Goal: Information Seeking & Learning: Find contact information

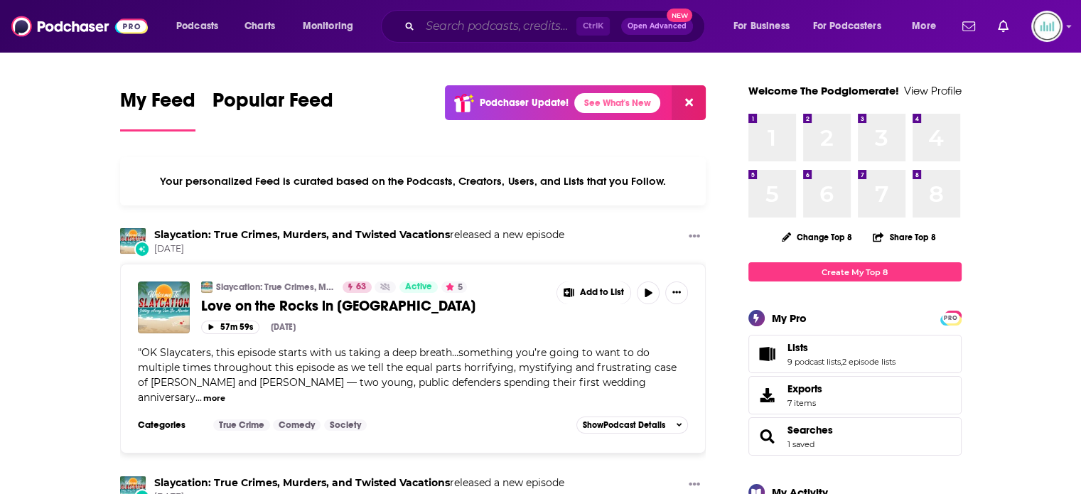
click at [469, 24] on input "Search podcasts, credits, & more..." at bounding box center [498, 26] width 156 height 23
click at [458, 29] on input "Search podcasts, credits, & more..." at bounding box center [498, 26] width 156 height 23
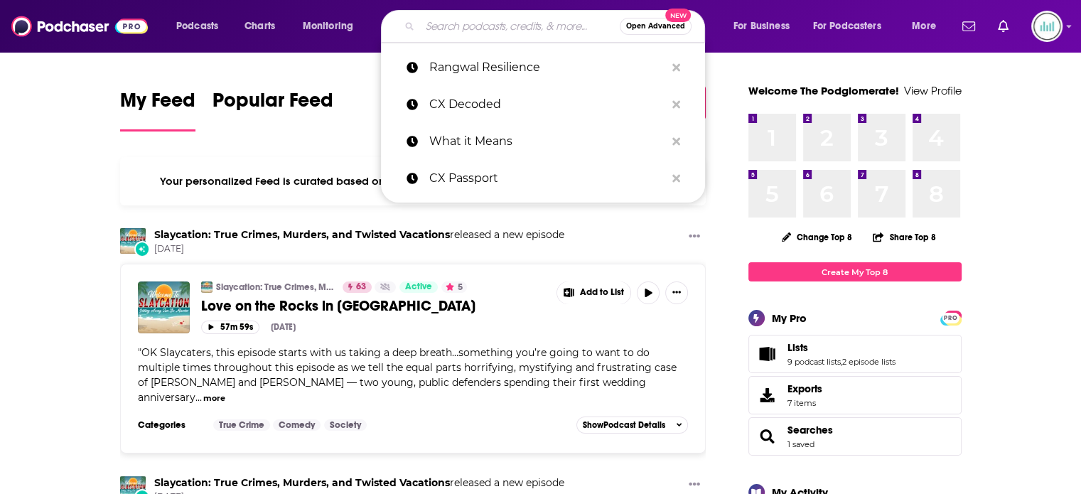
paste input "Unf*cking Your CX"
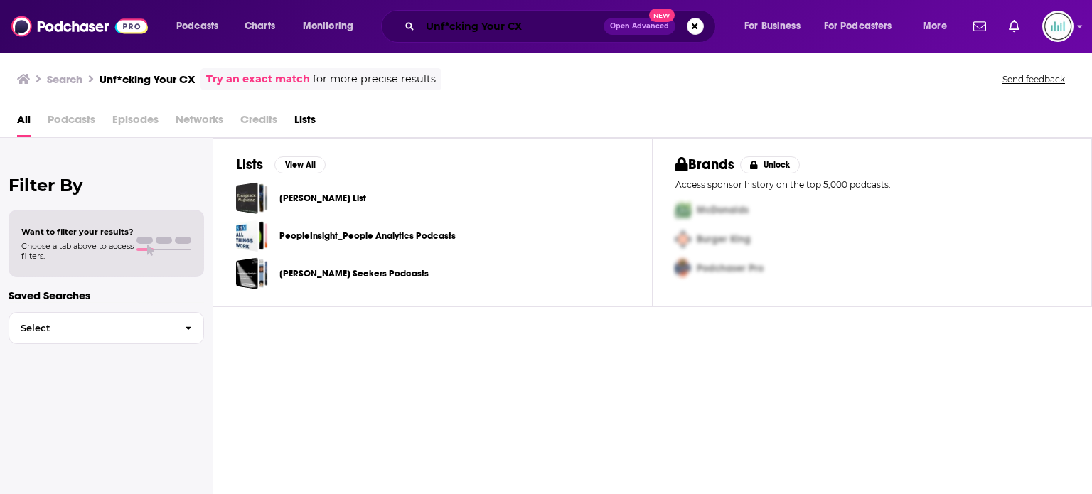
click at [448, 22] on input "Unf*cking Your CX" at bounding box center [511, 26] width 183 height 23
click at [505, 22] on input "Unfcking Your CX" at bounding box center [511, 26] width 183 height 23
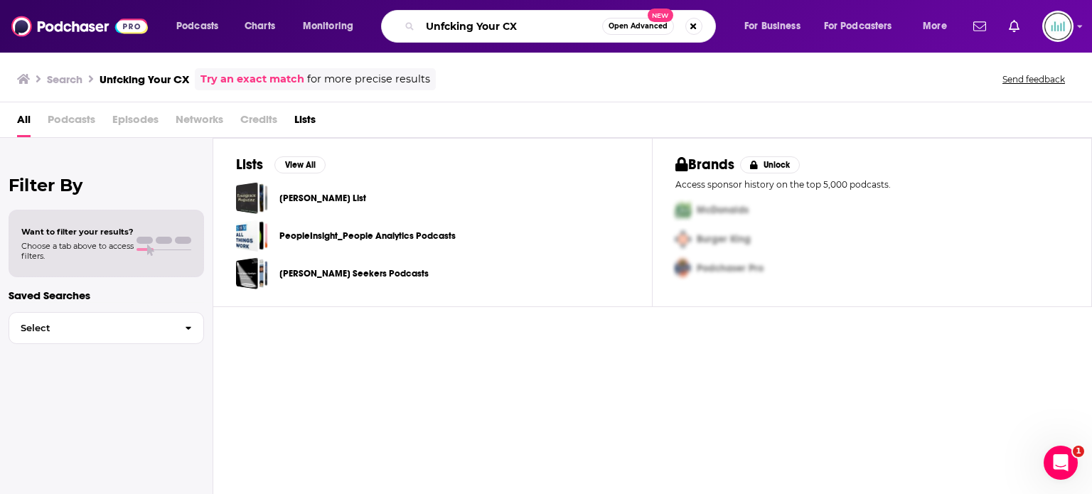
drag, startPoint x: 504, startPoint y: 23, endPoint x: 410, endPoint y: 25, distance: 93.9
click at [410, 25] on div "Unfcking Your CX Open Advanced New" at bounding box center [548, 26] width 335 height 33
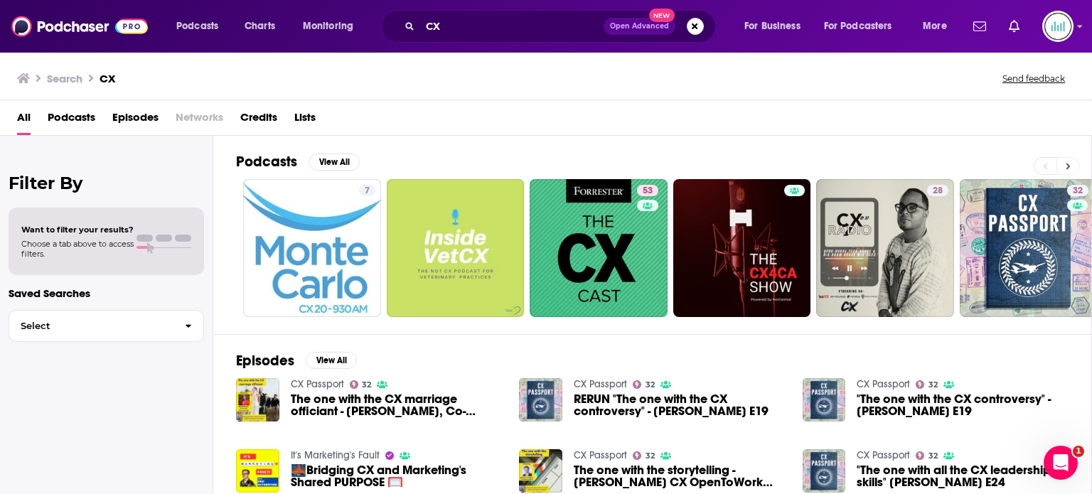
click at [1066, 161] on icon at bounding box center [1068, 166] width 5 height 10
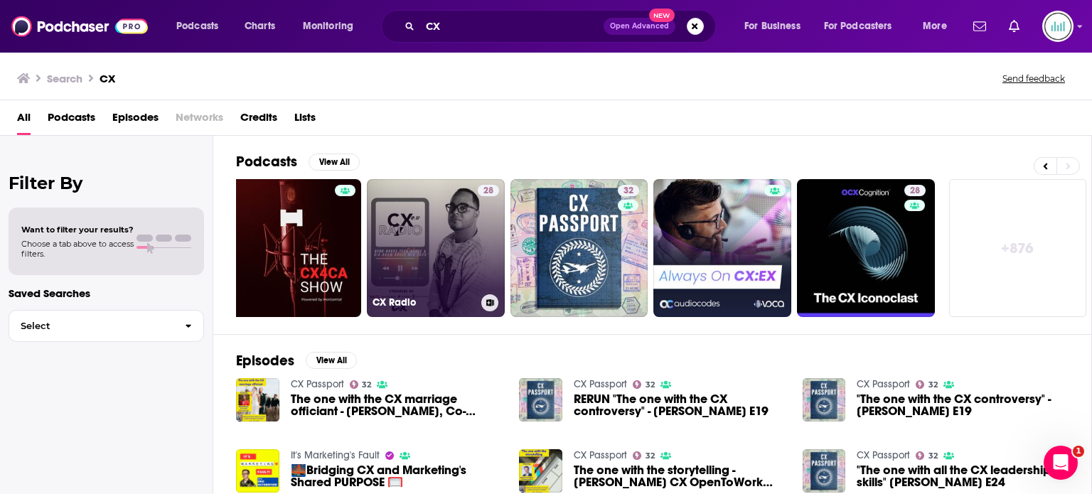
scroll to position [307, 0]
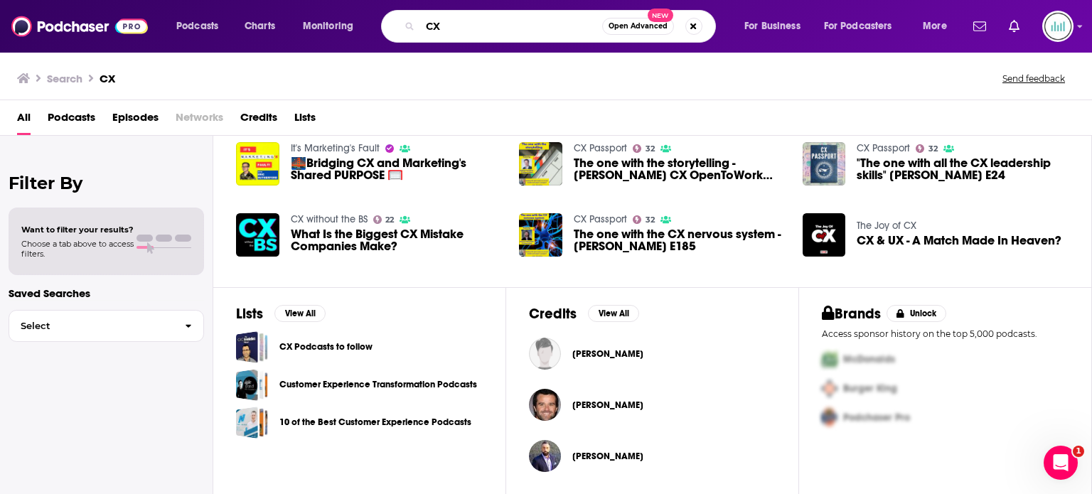
drag, startPoint x: 458, startPoint y: 25, endPoint x: 426, endPoint y: 26, distance: 32.0
click at [426, 26] on input "CX" at bounding box center [511, 26] width 182 height 23
paste input "The Agile Brand with [PERSON_NAME]"
type input "The Agile Brand with [PERSON_NAME]"
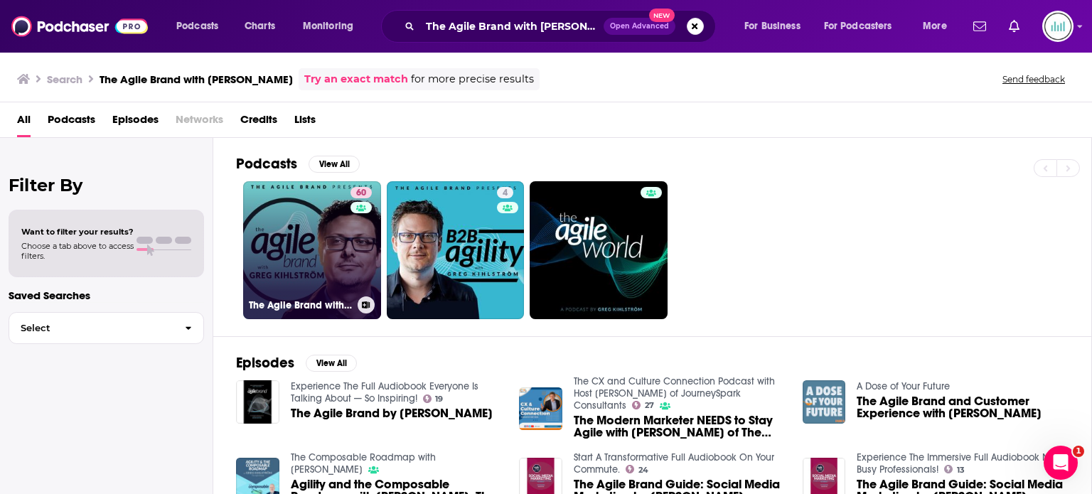
click at [272, 250] on link "60 The Agile Brand with [PERSON_NAME]®: Expert Mode Marketing Technology, AI, &…" at bounding box center [312, 250] width 138 height 138
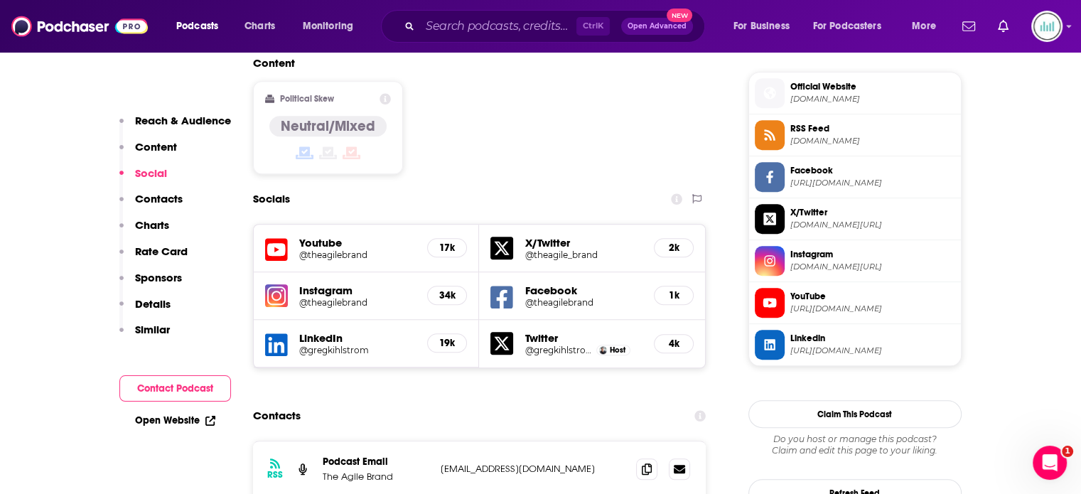
scroll to position [1280, 0]
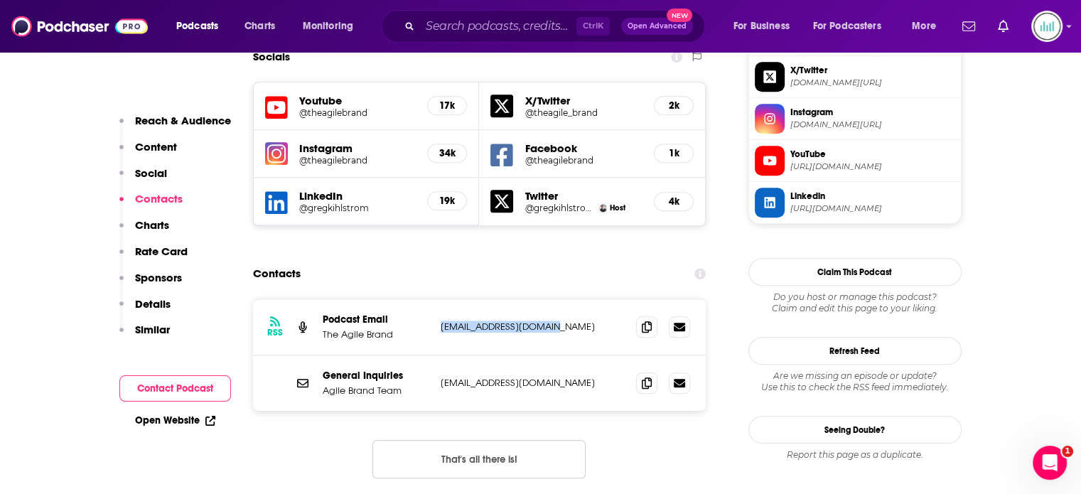
drag, startPoint x: 555, startPoint y: 256, endPoint x: 434, endPoint y: 256, distance: 120.8
click at [434, 299] on div "RSS Podcast Email The Agile Brand [EMAIL_ADDRESS][DOMAIN_NAME] [EMAIL_ADDRESS][…" at bounding box center [480, 327] width 454 height 56
click at [648, 321] on icon at bounding box center [647, 326] width 10 height 11
click at [481, 27] on input "Search podcasts, credits, & more..." at bounding box center [498, 26] width 156 height 23
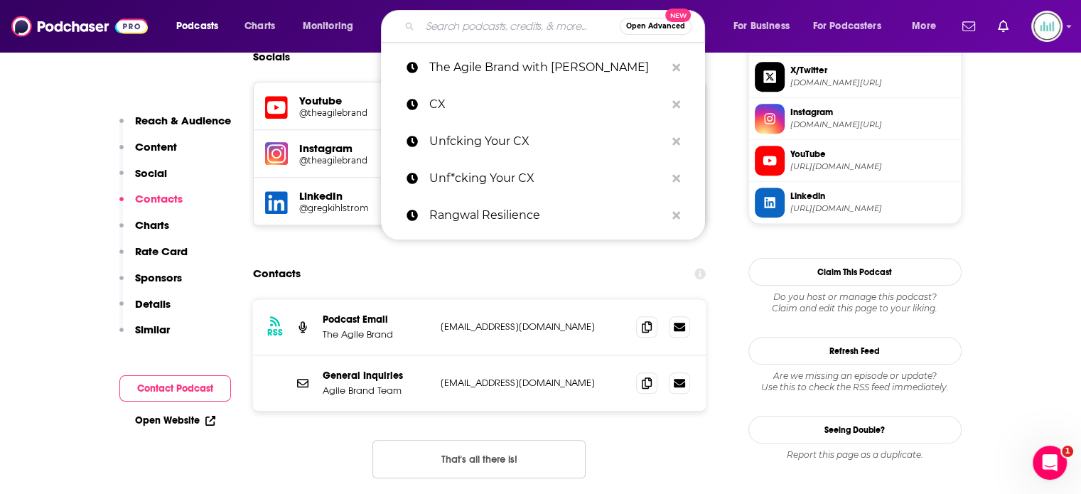
paste input "The Digital CX Podcast"
type input "The Digital CX Podcast"
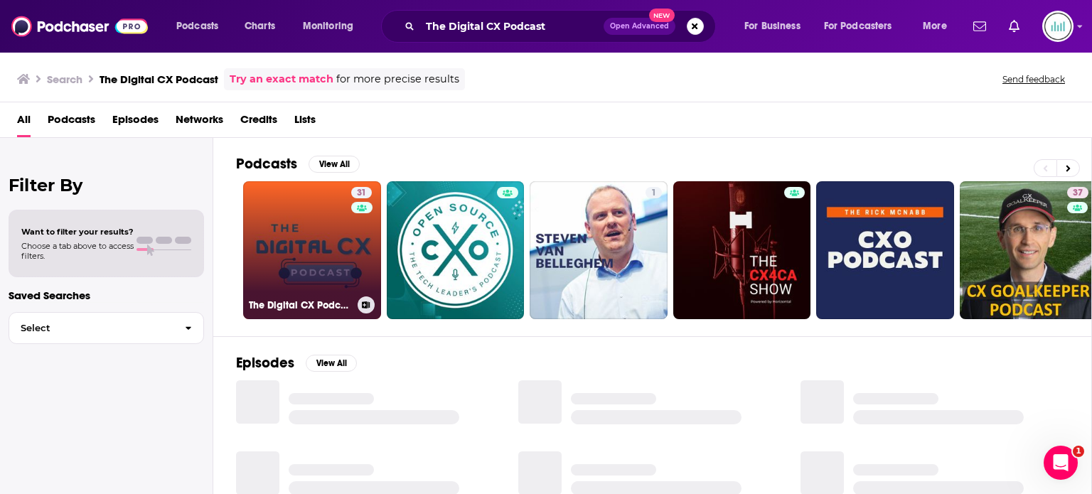
click at [291, 231] on link "31 The Digital CX Podcast: Driving digital customer success and outcomes in the…" at bounding box center [312, 250] width 138 height 138
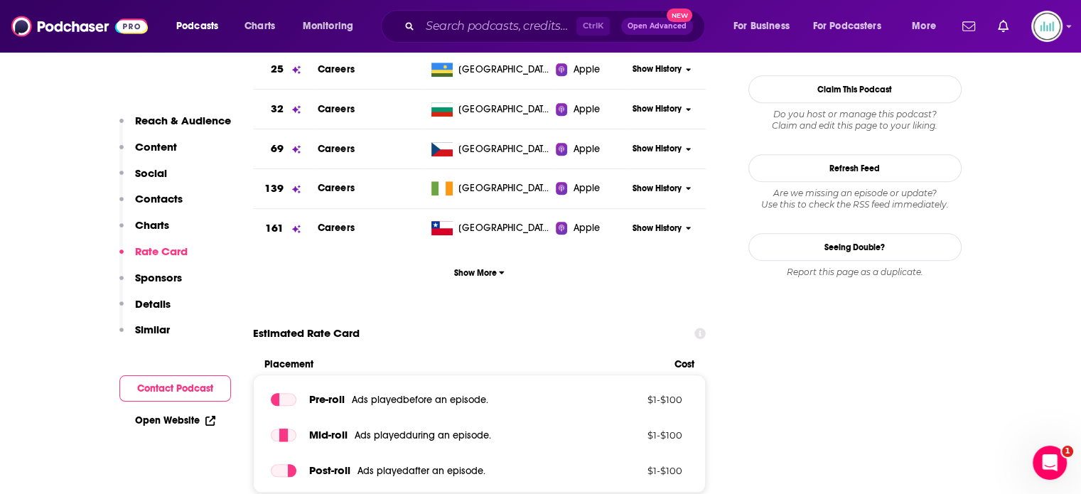
scroll to position [995, 0]
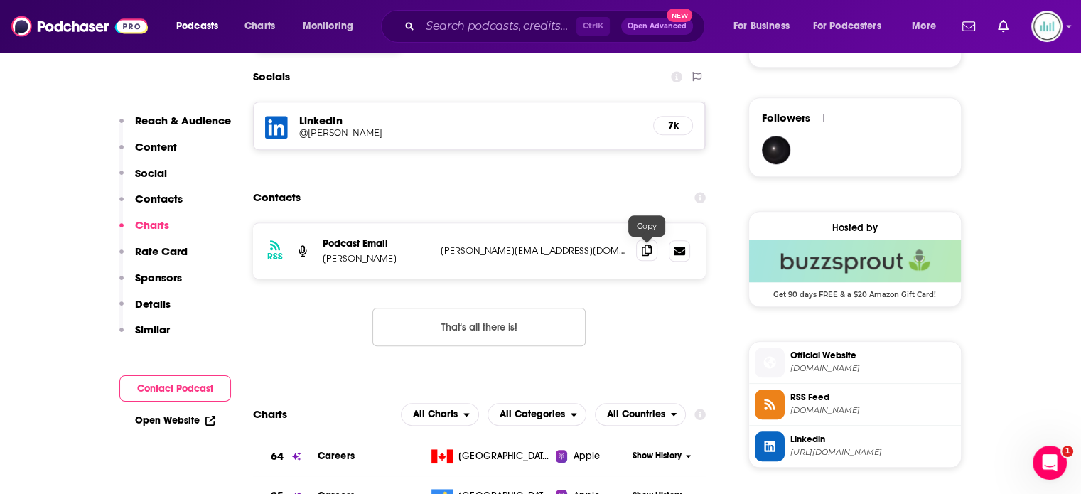
click at [650, 252] on icon at bounding box center [647, 250] width 10 height 11
click at [454, 22] on input "Search podcasts, credits, & more..." at bounding box center [498, 26] width 156 height 23
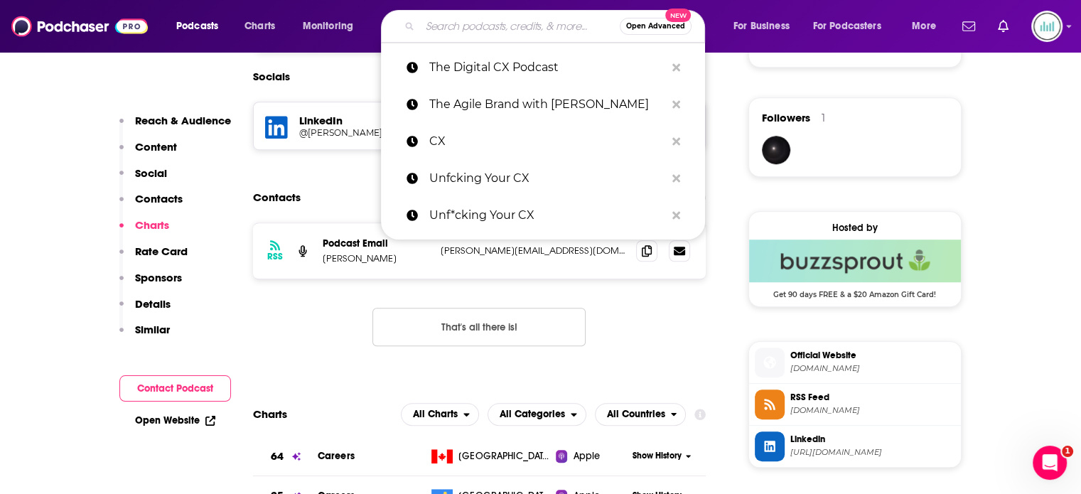
paste input "Level Up CX Tech"
type input "Level Up CX Tech"
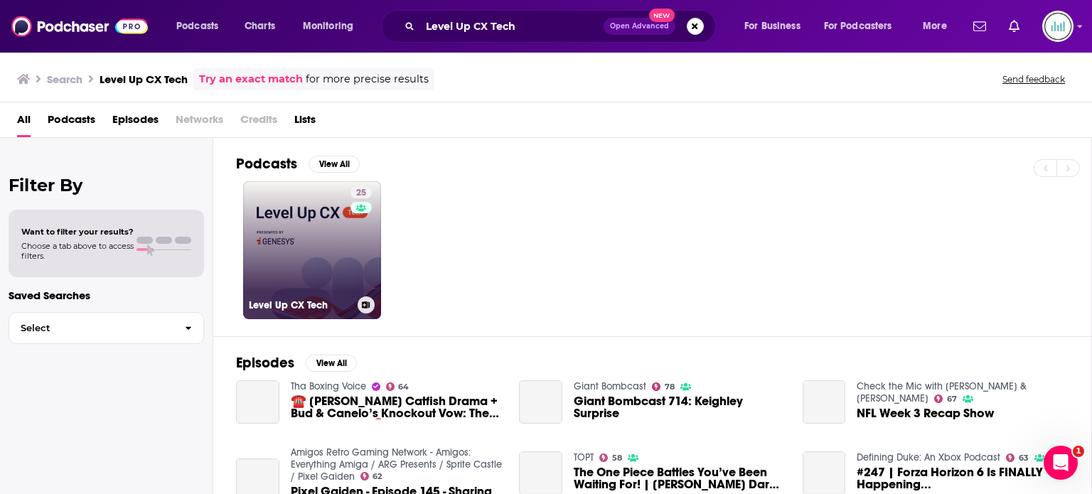
click at [282, 205] on link "25 Level Up CX Tech" at bounding box center [312, 250] width 138 height 138
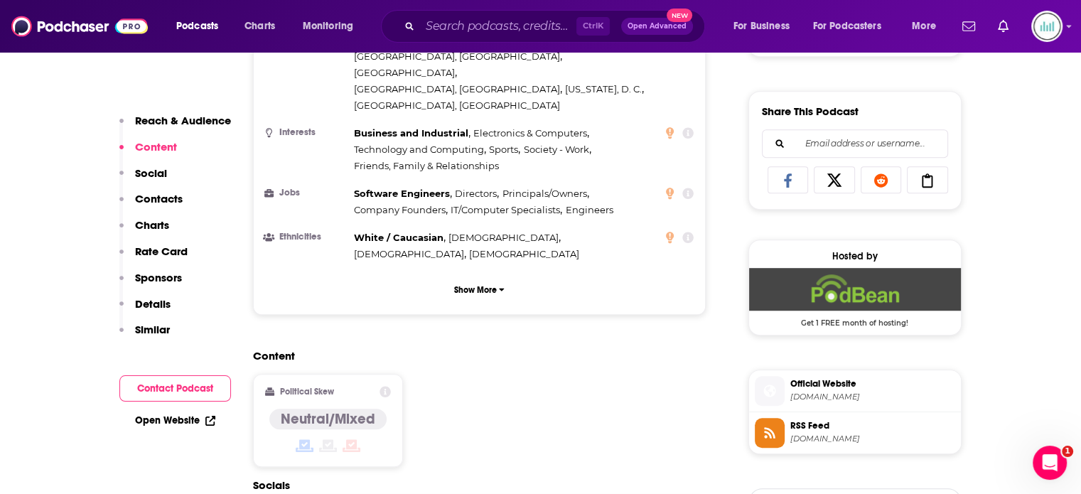
scroll to position [1208, 0]
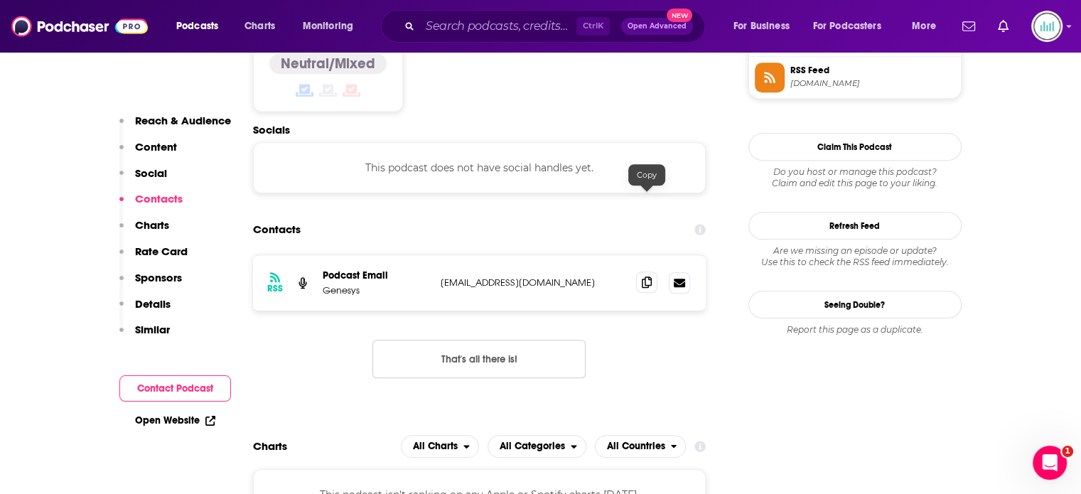
click at [650, 277] on icon at bounding box center [647, 282] width 10 height 11
